Goal: Task Accomplishment & Management: Use online tool/utility

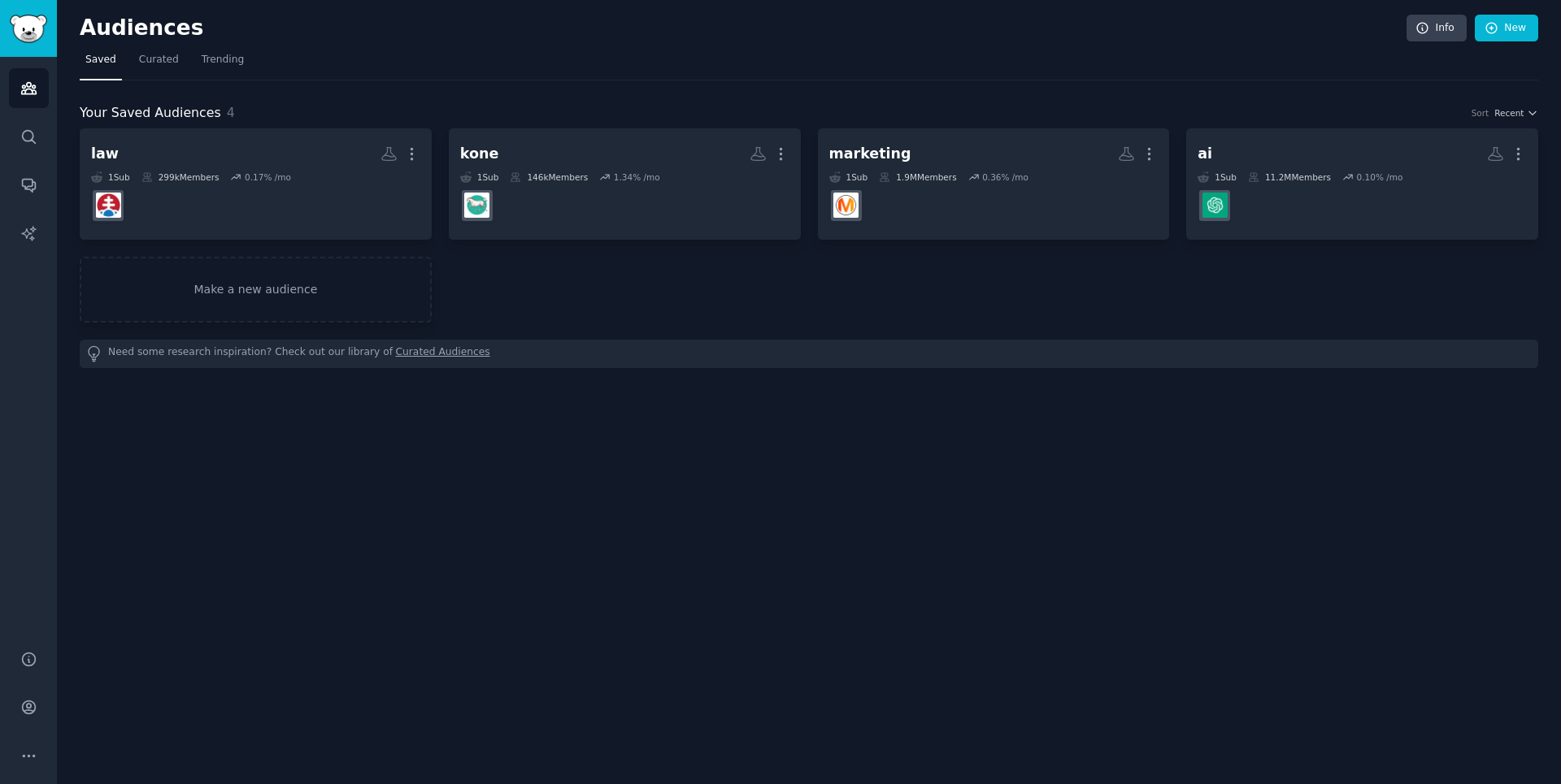
click at [1495, 9] on div "Audiences Info New Saved Curated Trending Your Saved Audiences 4 Sort Recent la…" at bounding box center [809, 392] width 1504 height 784
click at [1501, 18] on link "New" at bounding box center [1506, 28] width 64 height 27
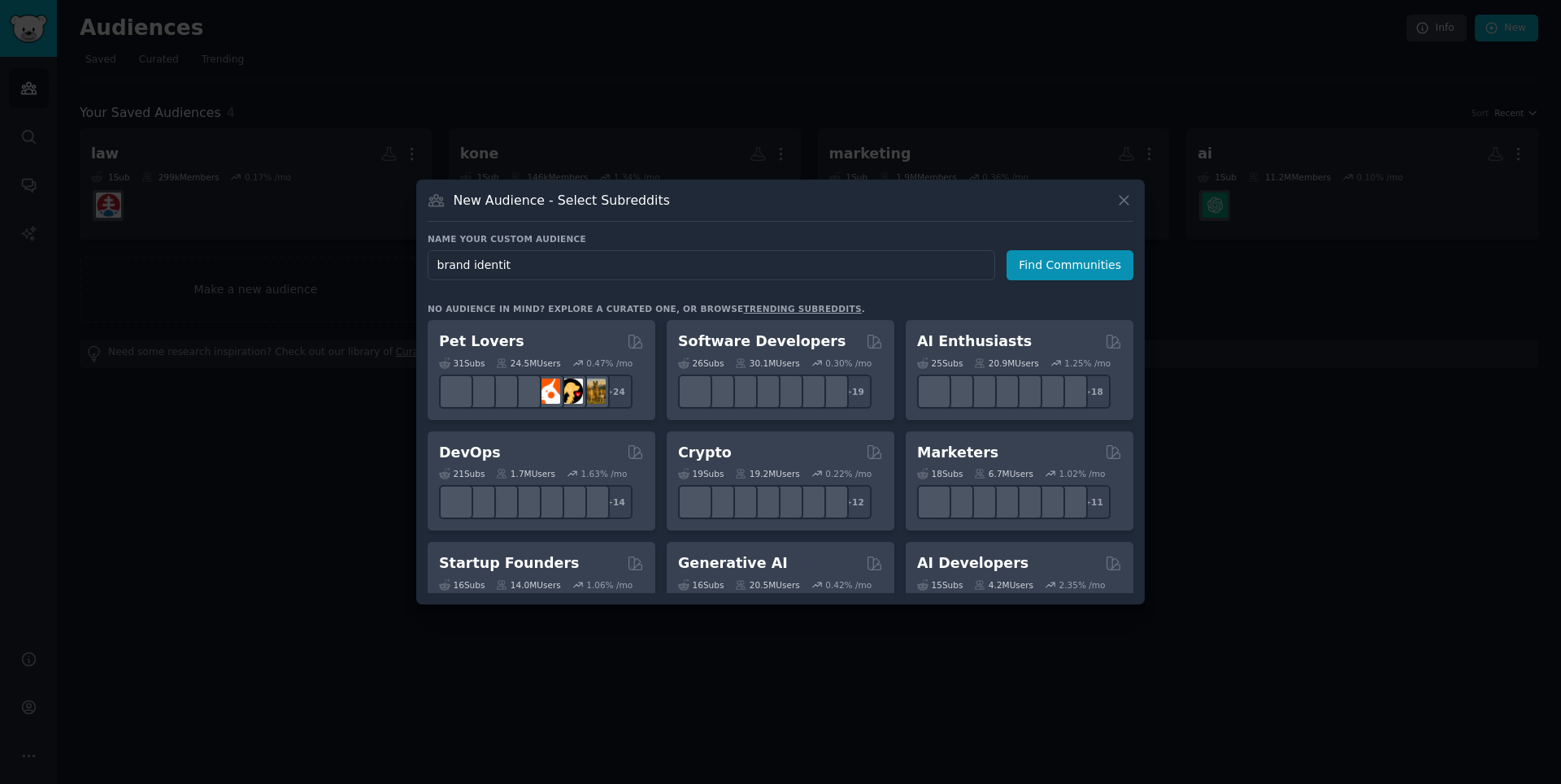
type input "brand identity"
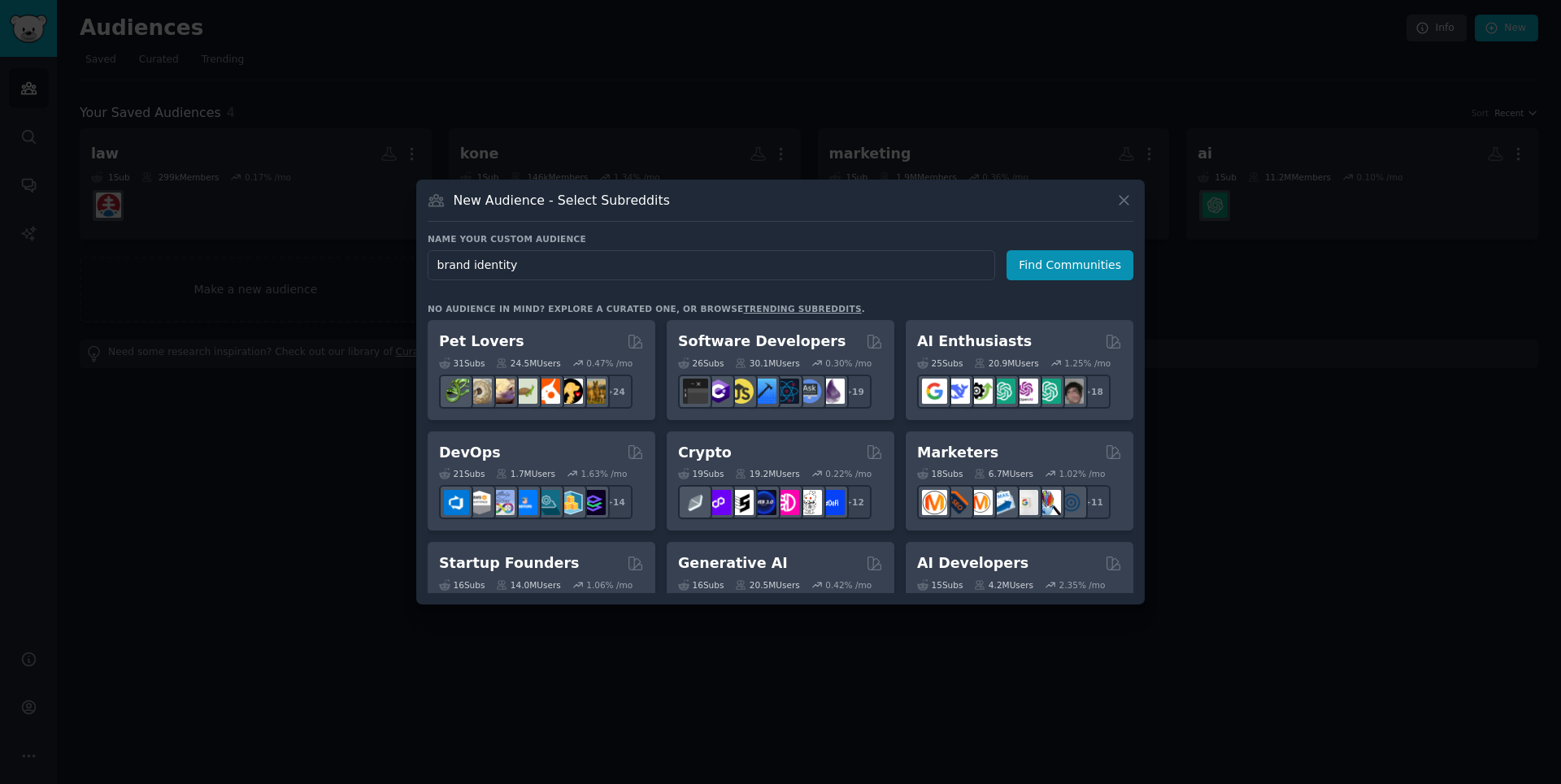
click button "Find Communities" at bounding box center [1070, 265] width 126 height 30
